Goal: Information Seeking & Learning: Learn about a topic

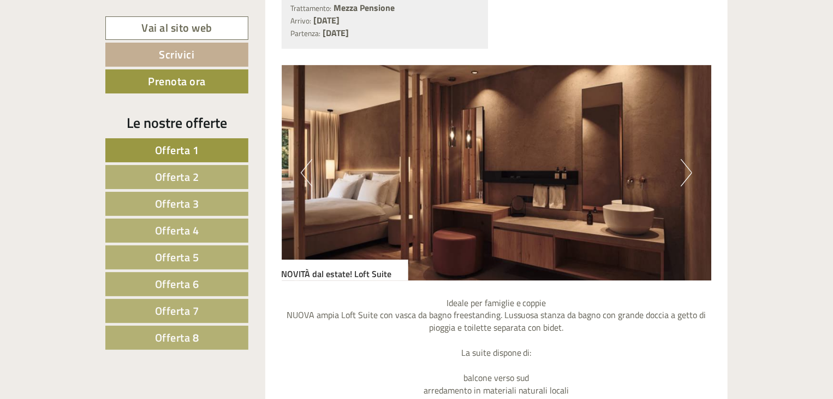
scroll to position [1804, 0]
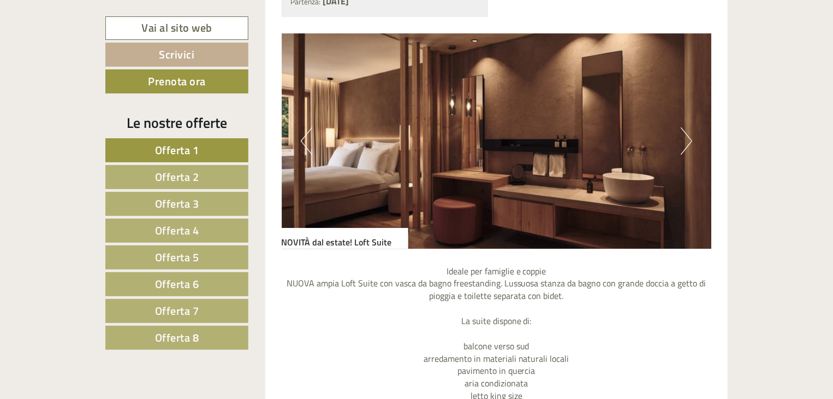
click at [681, 145] on button "Next" at bounding box center [686, 140] width 11 height 27
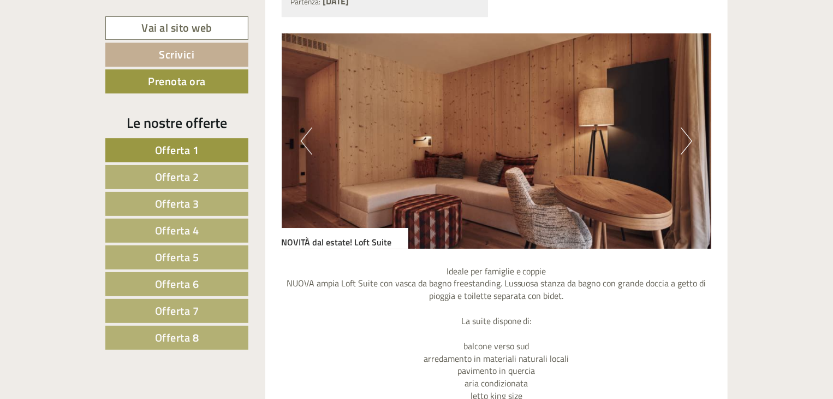
click at [681, 145] on button "Next" at bounding box center [686, 140] width 11 height 27
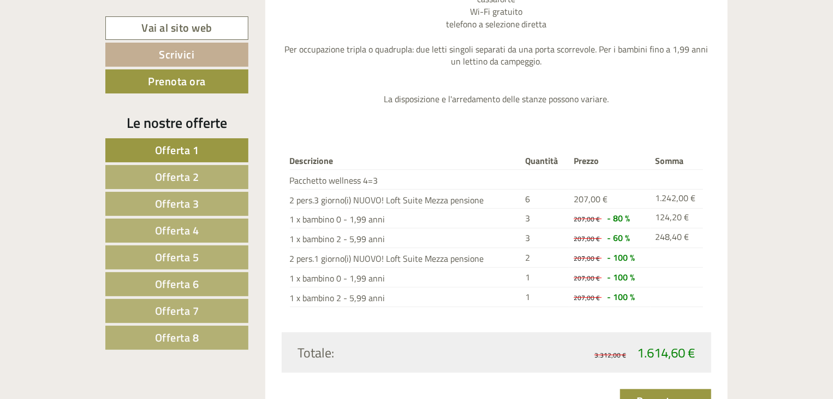
scroll to position [2284, 0]
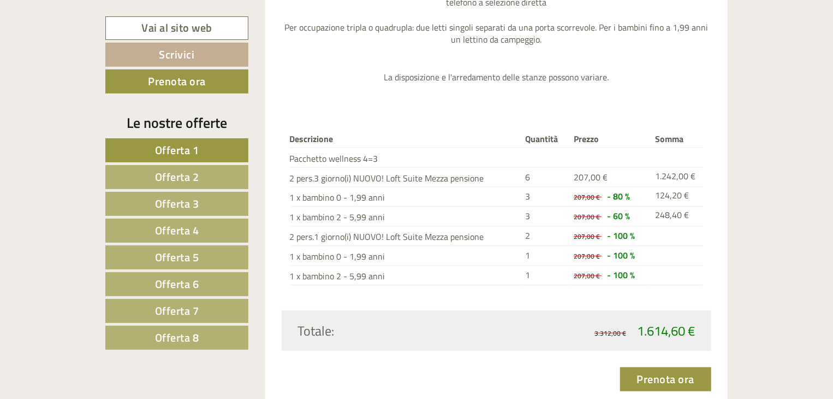
click at [226, 180] on link "Offerta 2" at bounding box center [176, 177] width 143 height 24
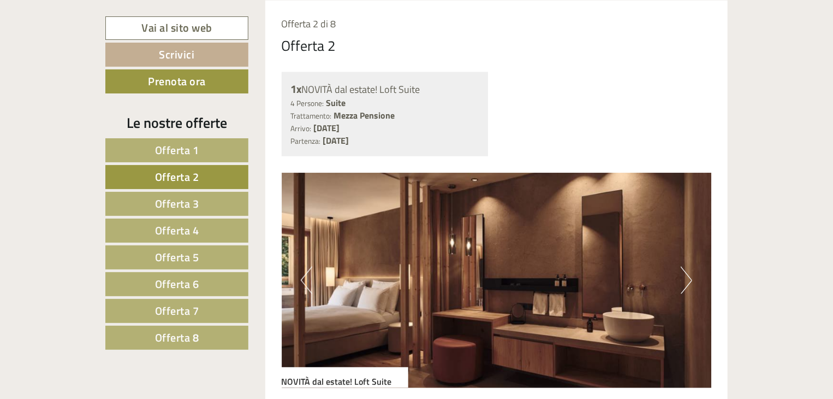
click at [193, 201] on span "Offerta 3" at bounding box center [177, 203] width 44 height 17
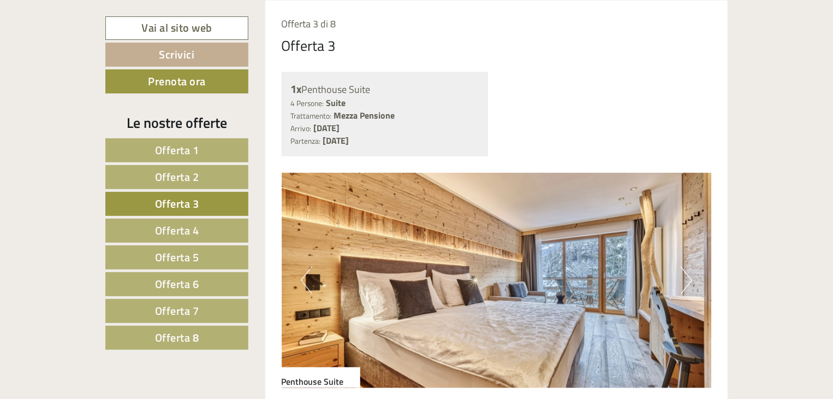
click at [682, 277] on button "Next" at bounding box center [686, 279] width 11 height 27
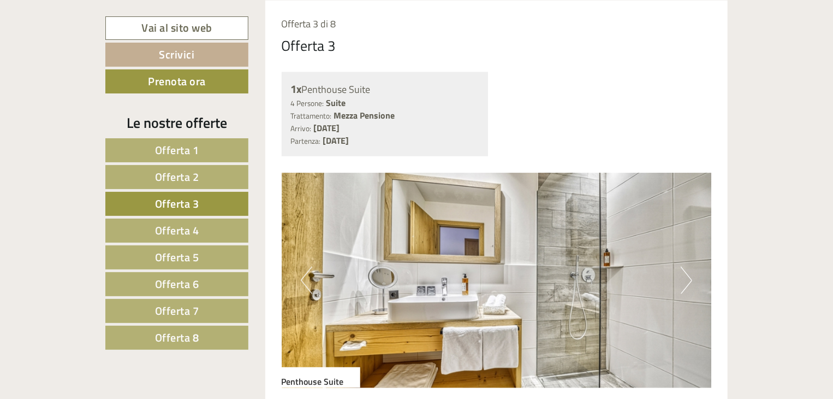
click at [682, 277] on button "Next" at bounding box center [686, 279] width 11 height 27
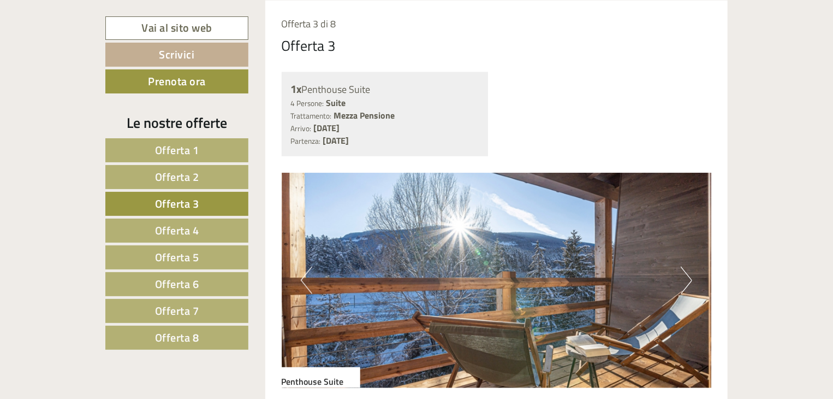
click at [682, 277] on button "Next" at bounding box center [686, 279] width 11 height 27
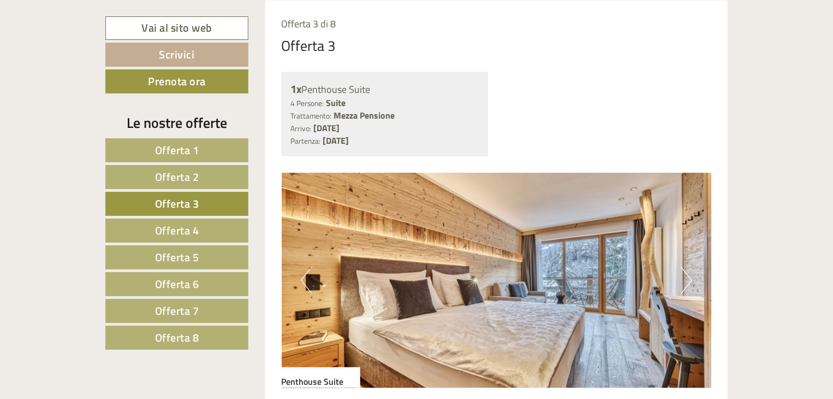
click at [682, 277] on button "Next" at bounding box center [686, 279] width 11 height 27
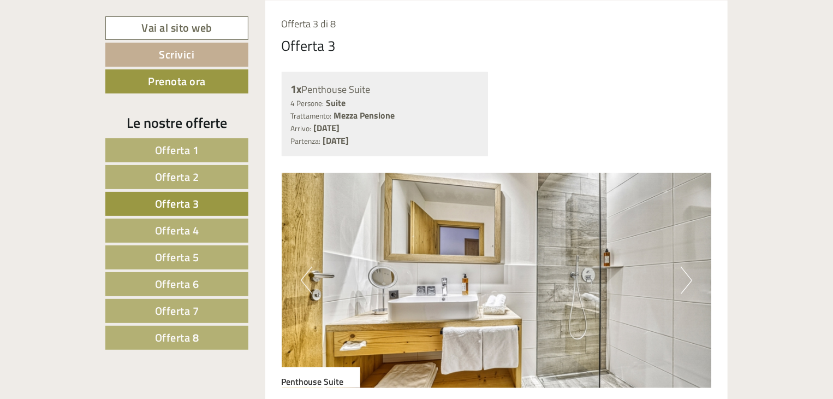
click at [682, 277] on button "Next" at bounding box center [686, 279] width 11 height 27
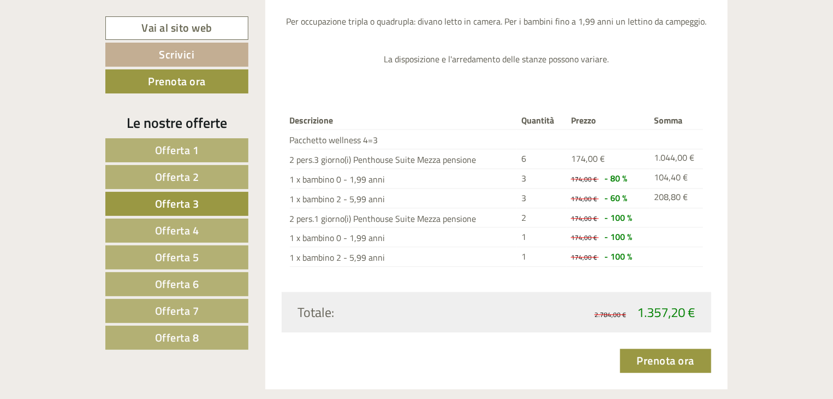
scroll to position [1221, 0]
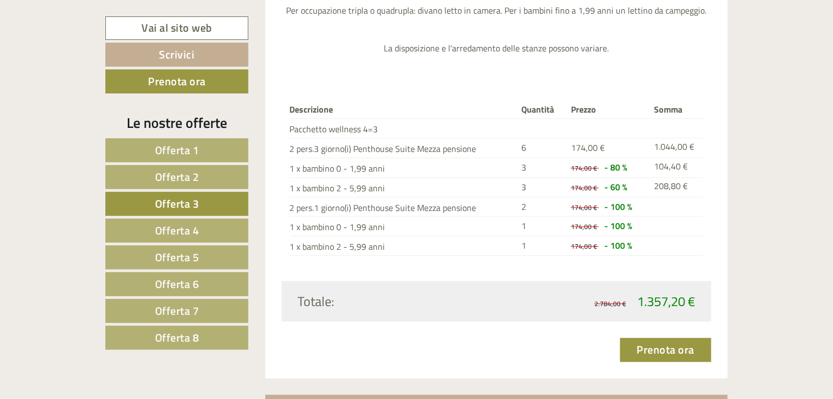
click at [176, 222] on span "Offerta 4" at bounding box center [177, 230] width 44 height 17
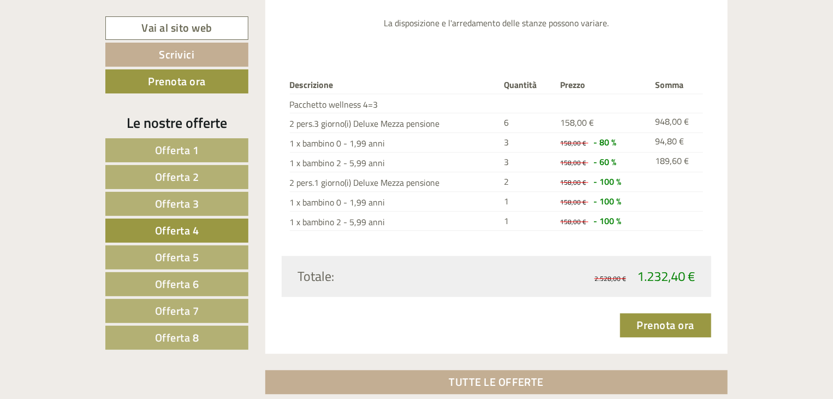
scroll to position [609, 0]
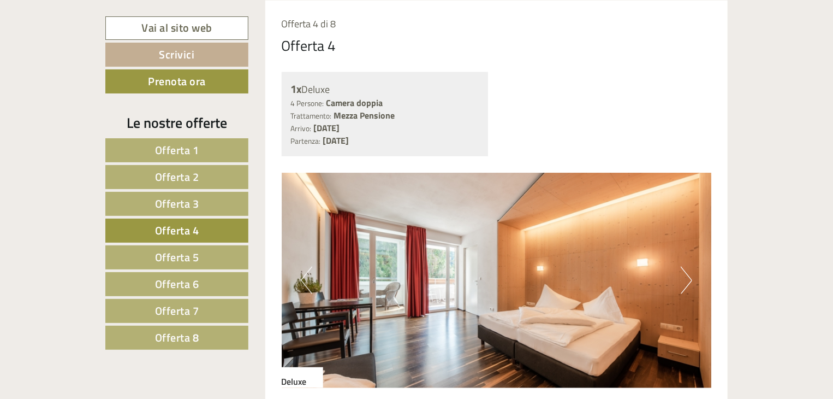
click at [687, 282] on button "Next" at bounding box center [686, 279] width 11 height 27
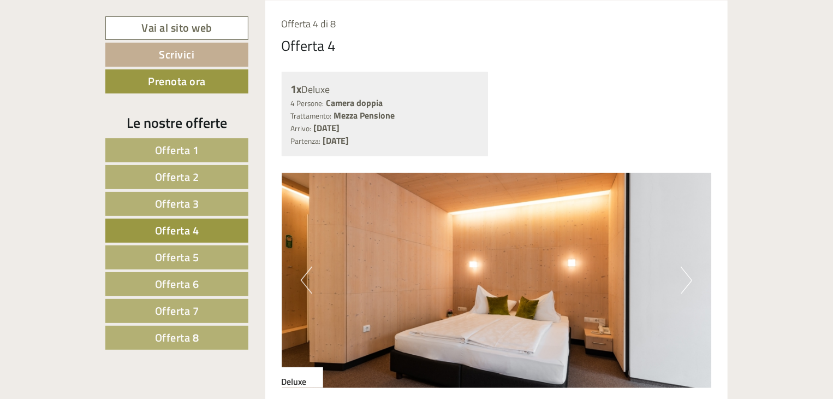
click at [687, 282] on button "Next" at bounding box center [686, 279] width 11 height 27
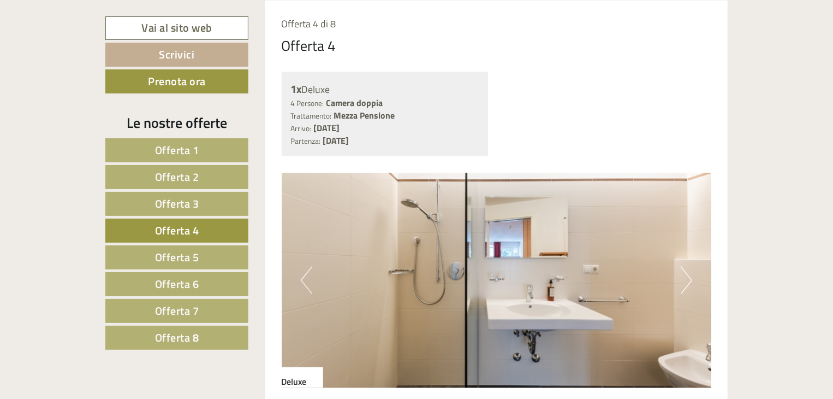
click at [231, 258] on link "Offerta 5" at bounding box center [176, 257] width 143 height 24
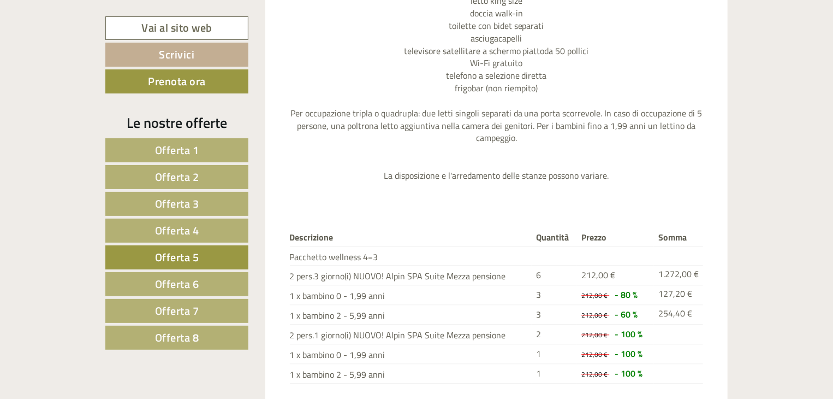
scroll to position [1264, 0]
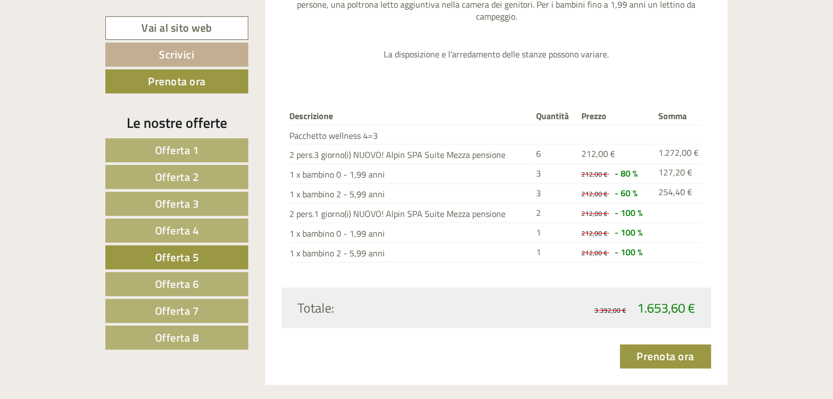
click at [236, 284] on link "Offerta 6" at bounding box center [176, 284] width 143 height 24
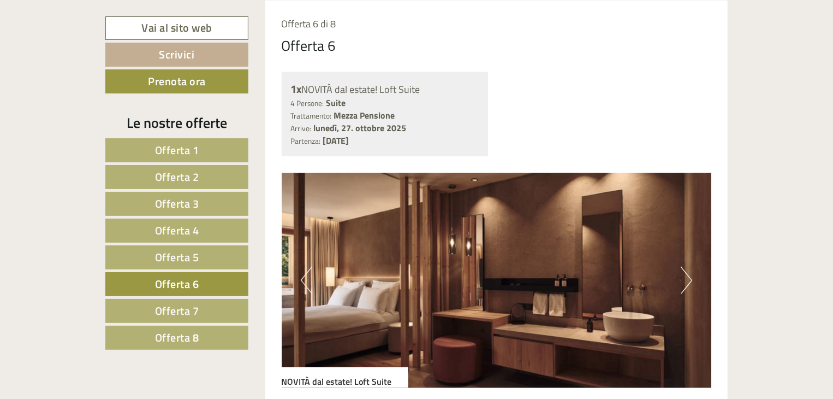
click at [233, 312] on link "Offerta 7" at bounding box center [176, 311] width 143 height 24
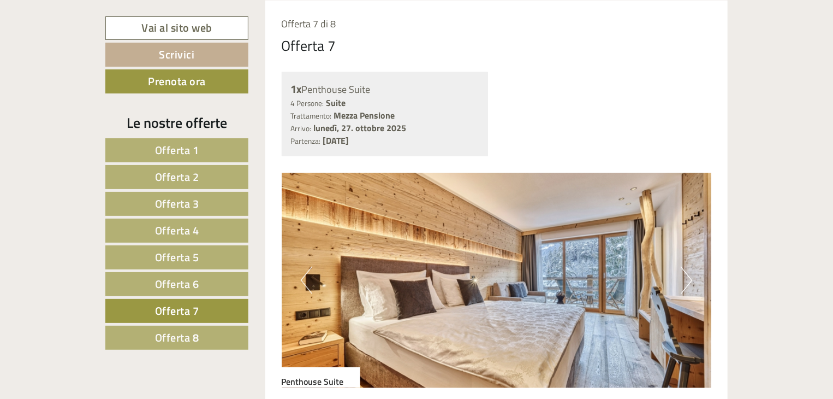
click at [230, 329] on link "Offerta 8" at bounding box center [176, 337] width 143 height 24
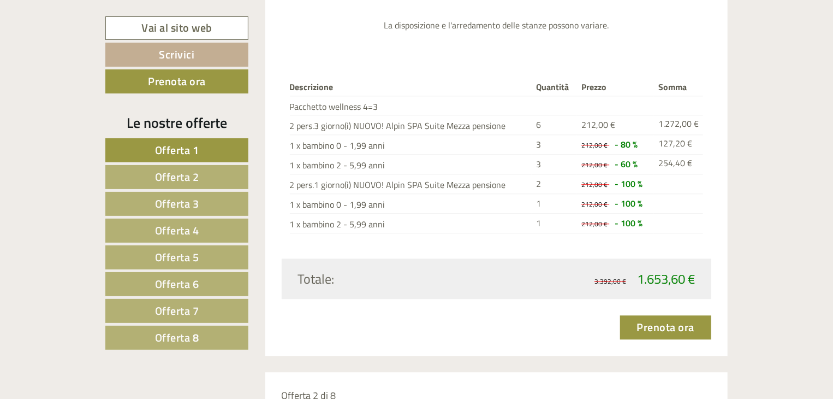
scroll to position [1297, 0]
